Goal: Register for event/course

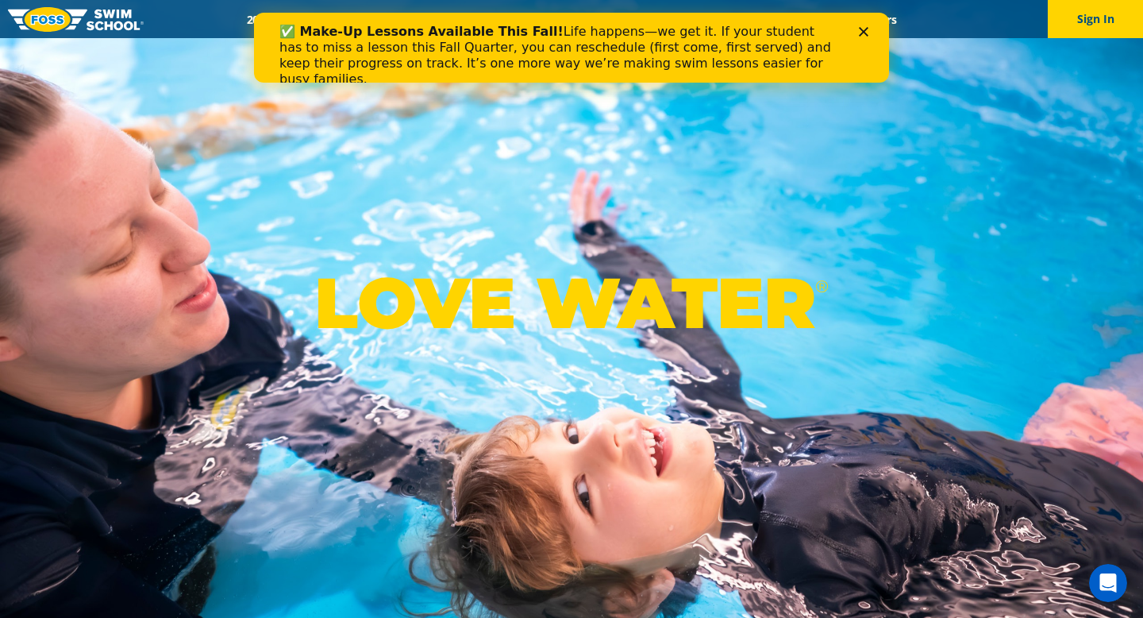
click at [860, 27] on icon "Close" at bounding box center [864, 32] width 10 height 10
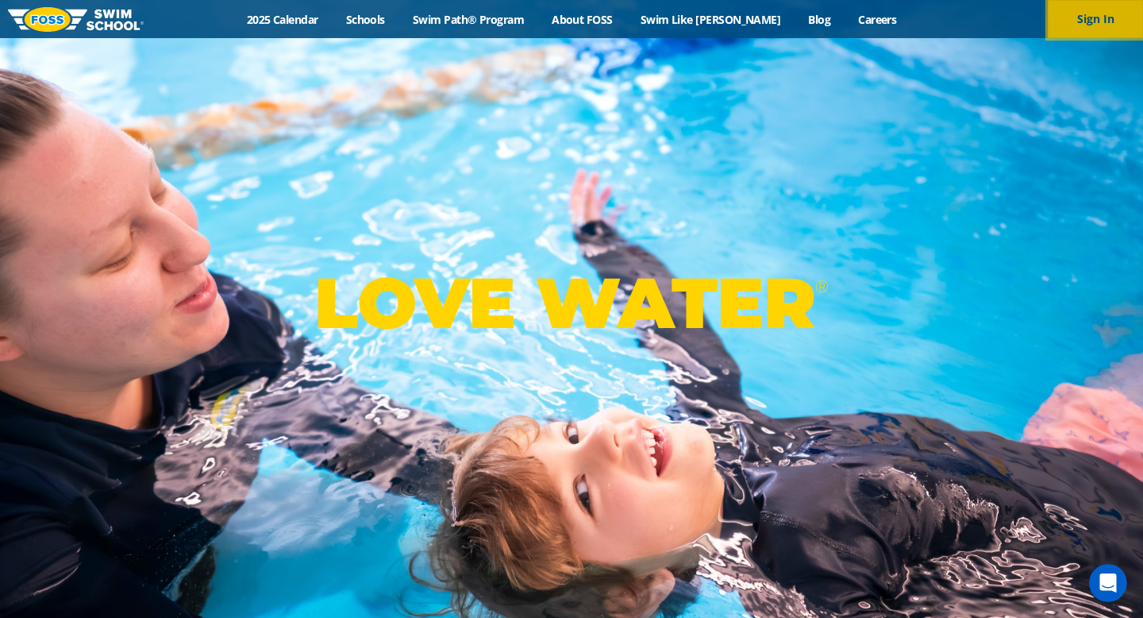
click at [1101, 23] on button "Sign In" at bounding box center [1095, 19] width 95 height 38
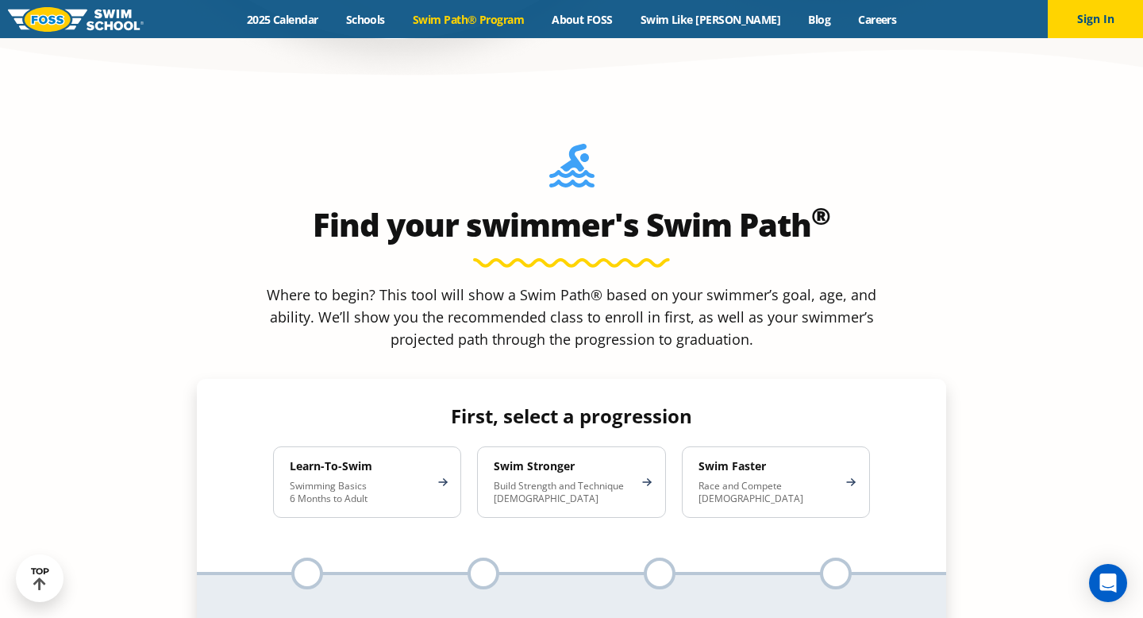
scroll to position [1405, 0]
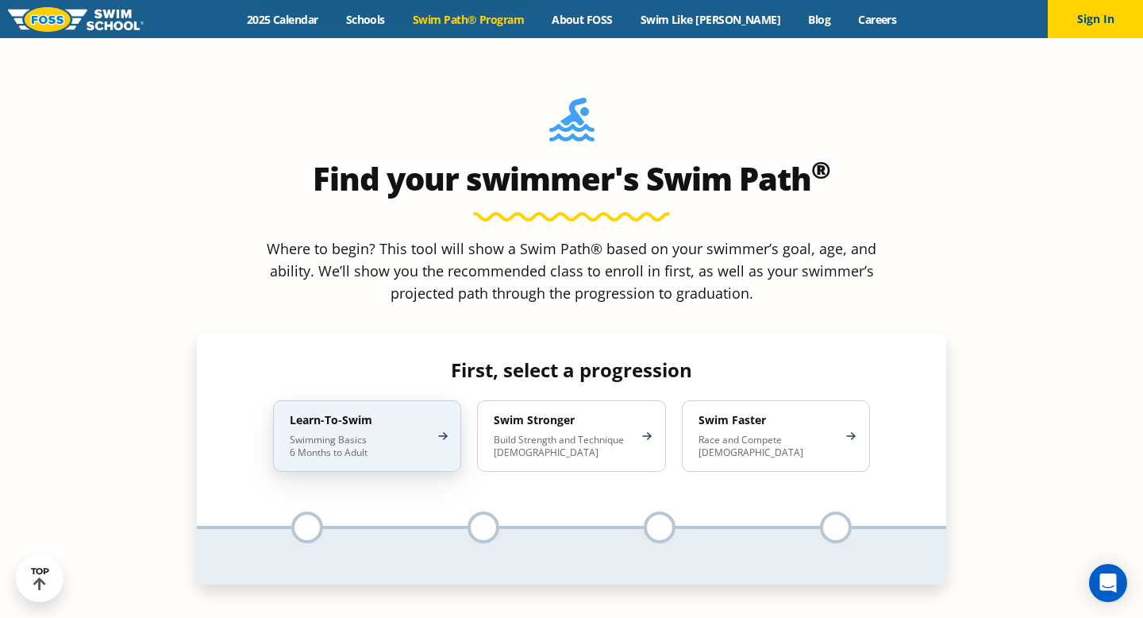
click at [353, 400] on div "Learn-To-Swim Swimming Basics 6 Months to Adult" at bounding box center [367, 435] width 188 height 71
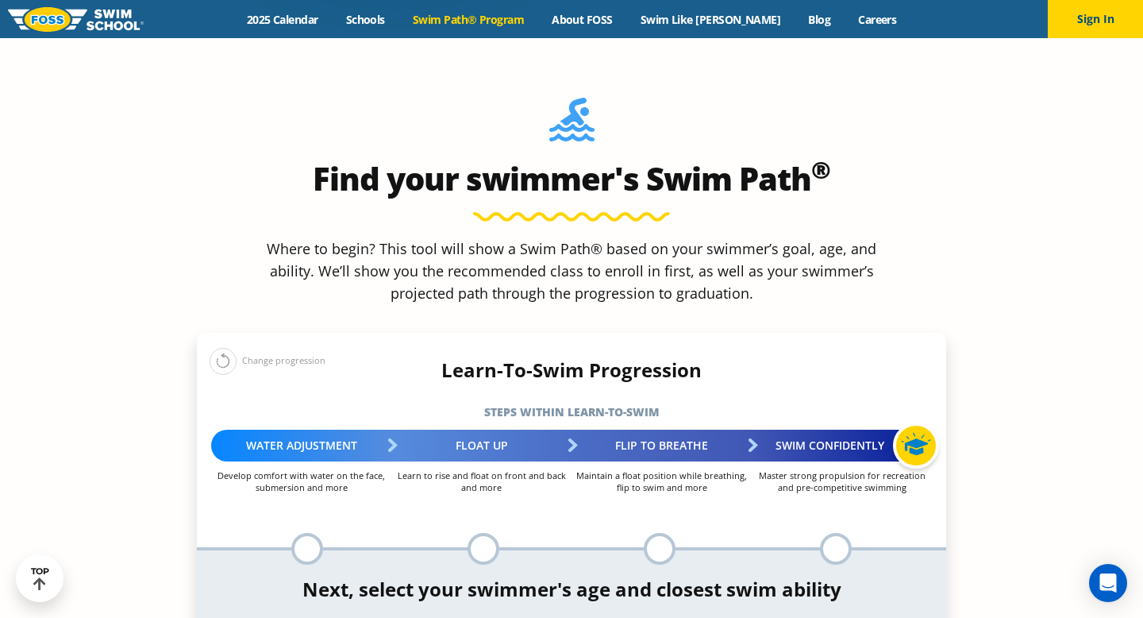
click at [294, 533] on div at bounding box center [307, 549] width 32 height 32
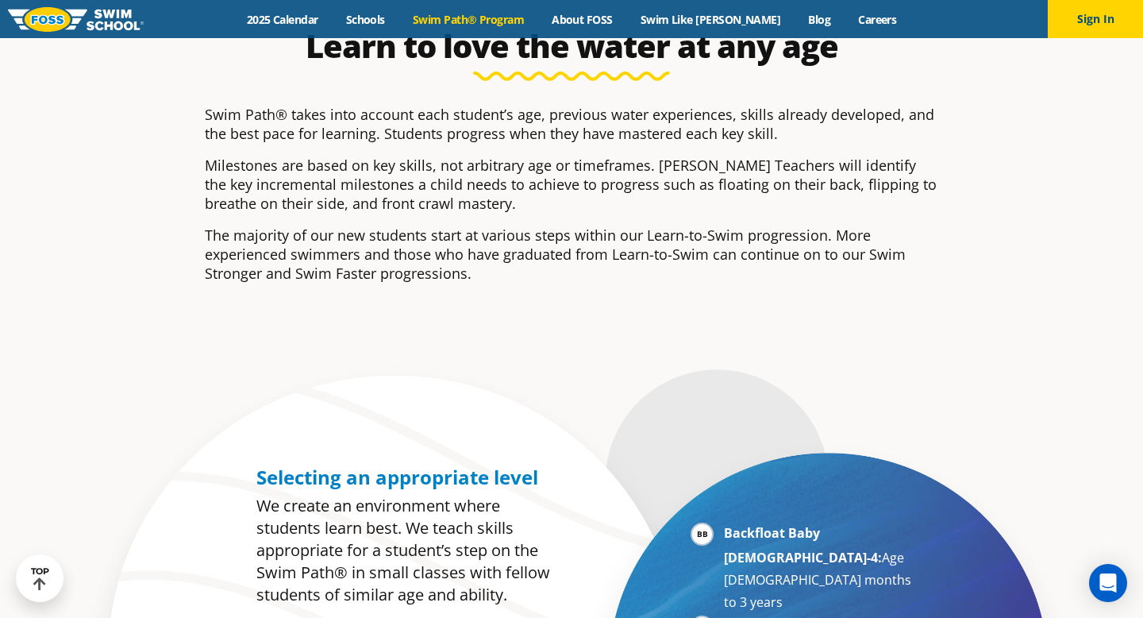
scroll to position [306, 0]
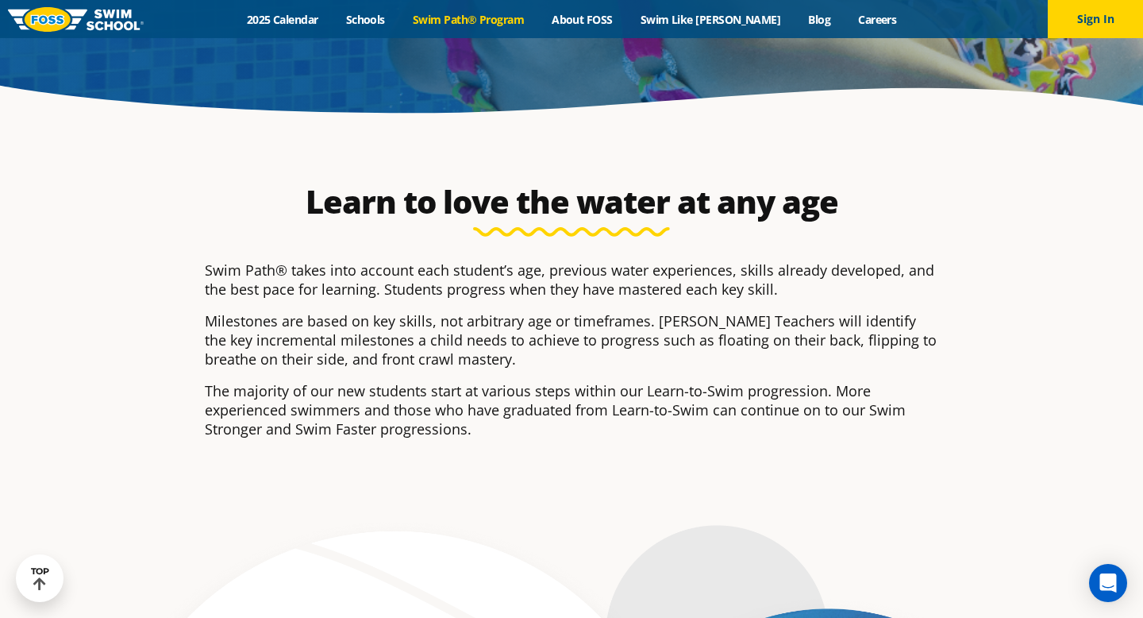
click at [525, 13] on link "Swim Path® Program" at bounding box center [467, 19] width 139 height 15
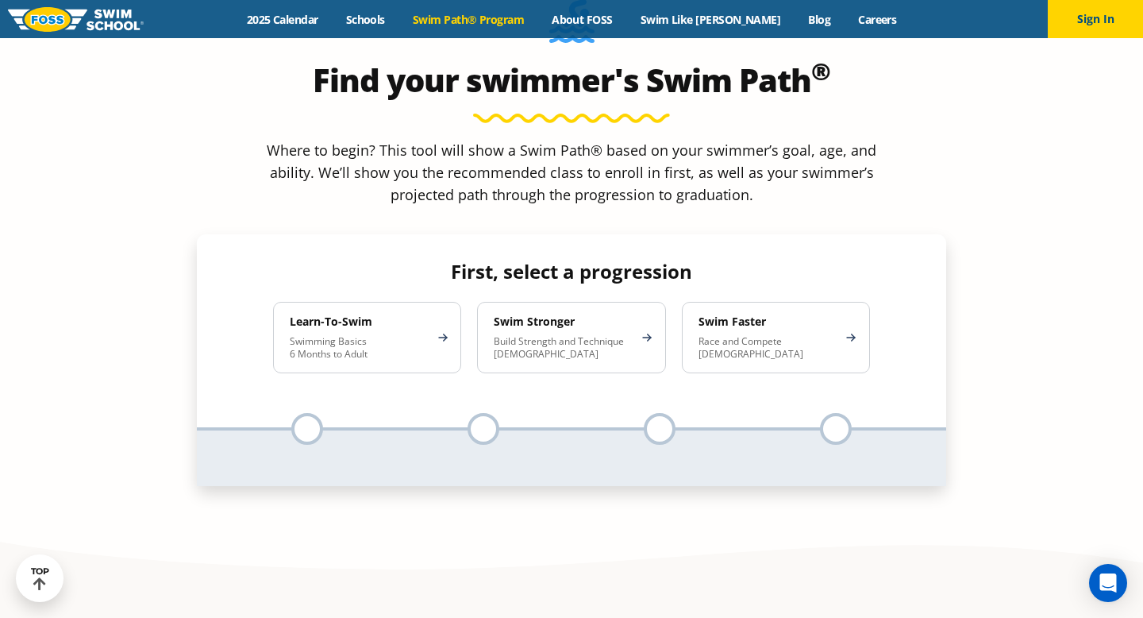
scroll to position [1496, 0]
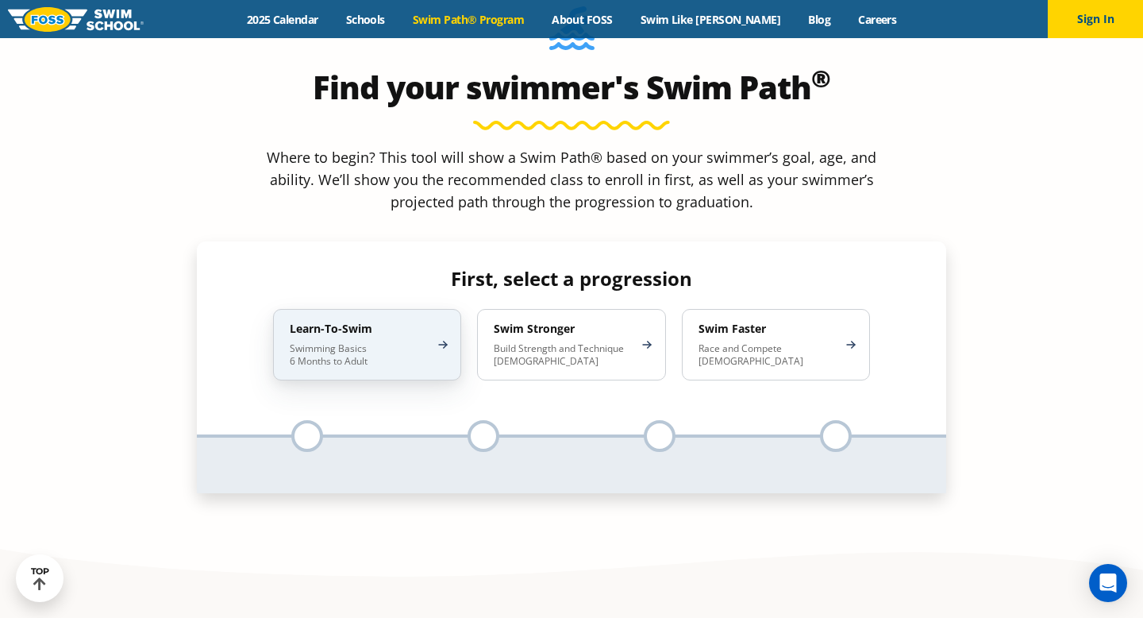
click at [359, 342] on p "Swimming Basics 6 Months to Adult" at bounding box center [359, 354] width 139 height 25
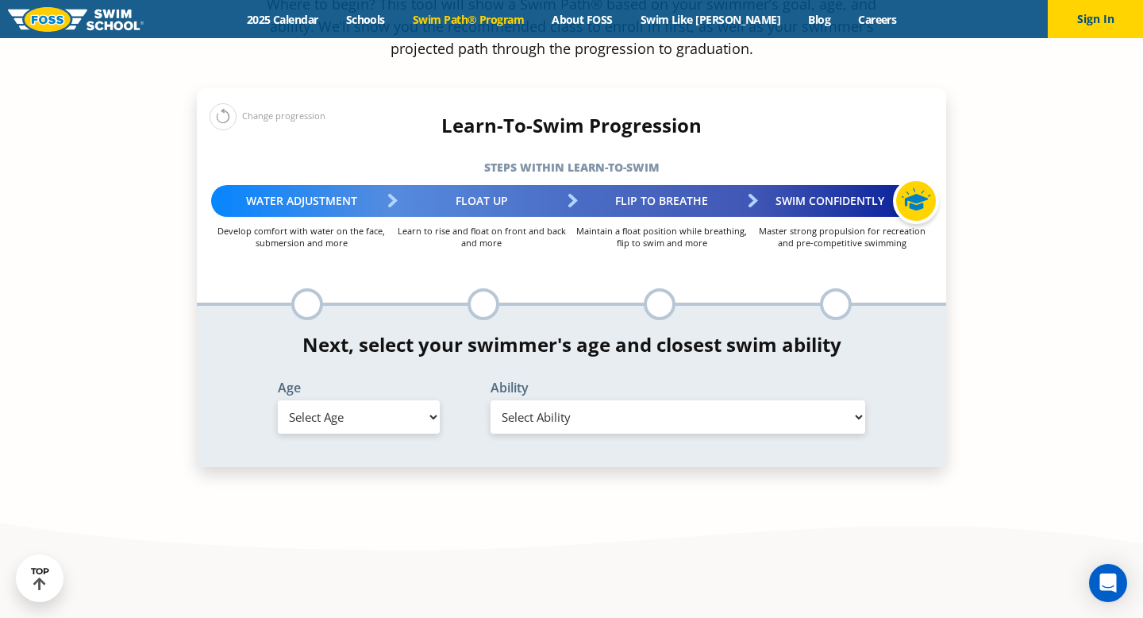
scroll to position [1665, 0]
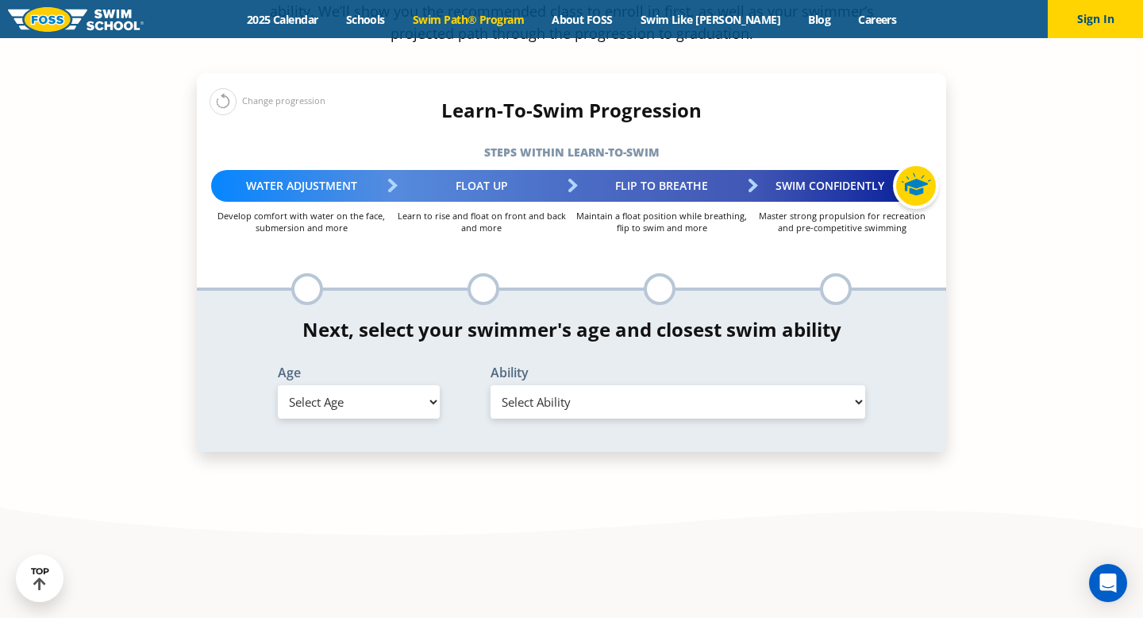
click at [397, 385] on select "Select Age 6 months - 1 year 1 year 2 years 3 years 4 years 5 years 6 years 7 y…" at bounding box center [359, 401] width 162 height 33
select select "1-year"
click at [584, 385] on select "Select Ability" at bounding box center [678, 401] width 375 height 33
select select "1-year-comfortable-with-water-poured-over-face-eyes-and-ears-and-with-ears-in-w…"
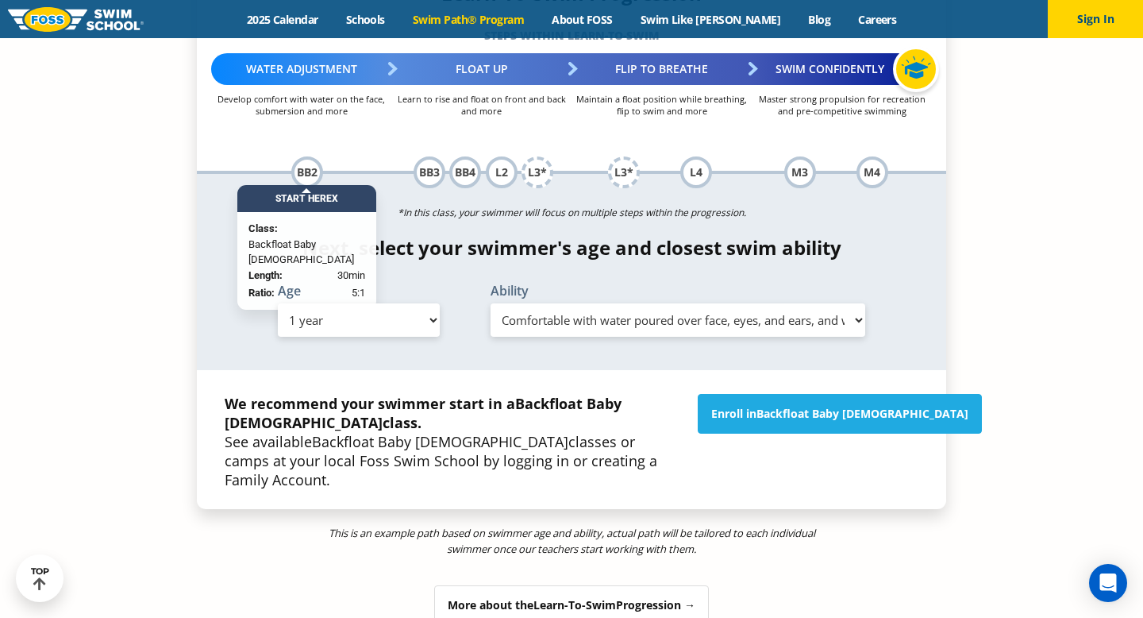
click at [649, 585] on div "More about the Learn-To-Swim Progression →" at bounding box center [571, 605] width 275 height 40
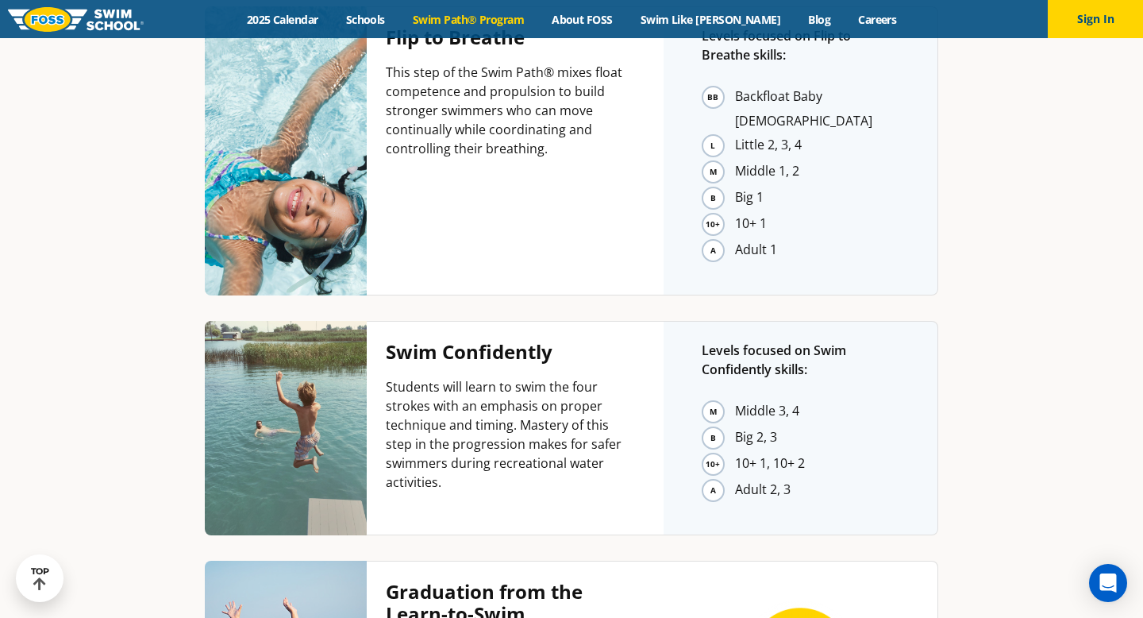
scroll to position [4020, 0]
